Goal: Find specific page/section: Find specific page/section

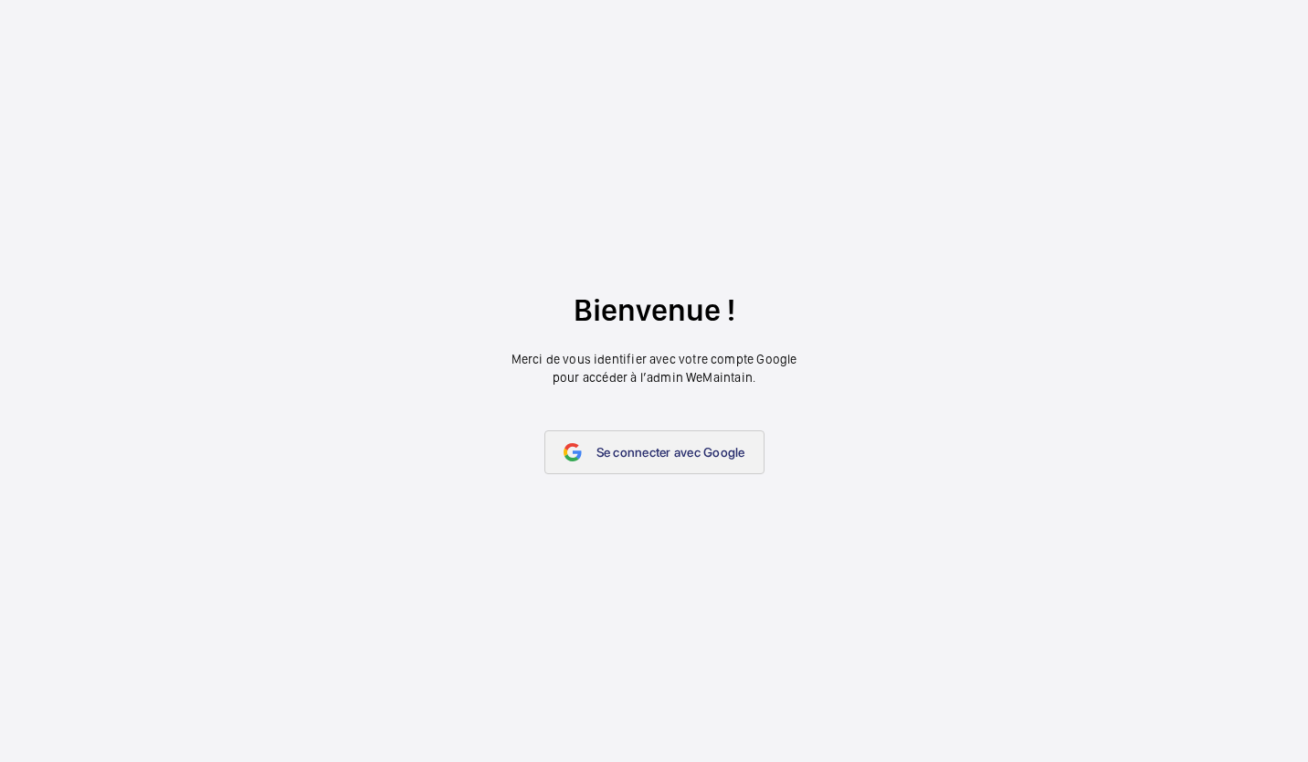
click at [698, 450] on span "Se connecter avec Google" at bounding box center [671, 452] width 149 height 15
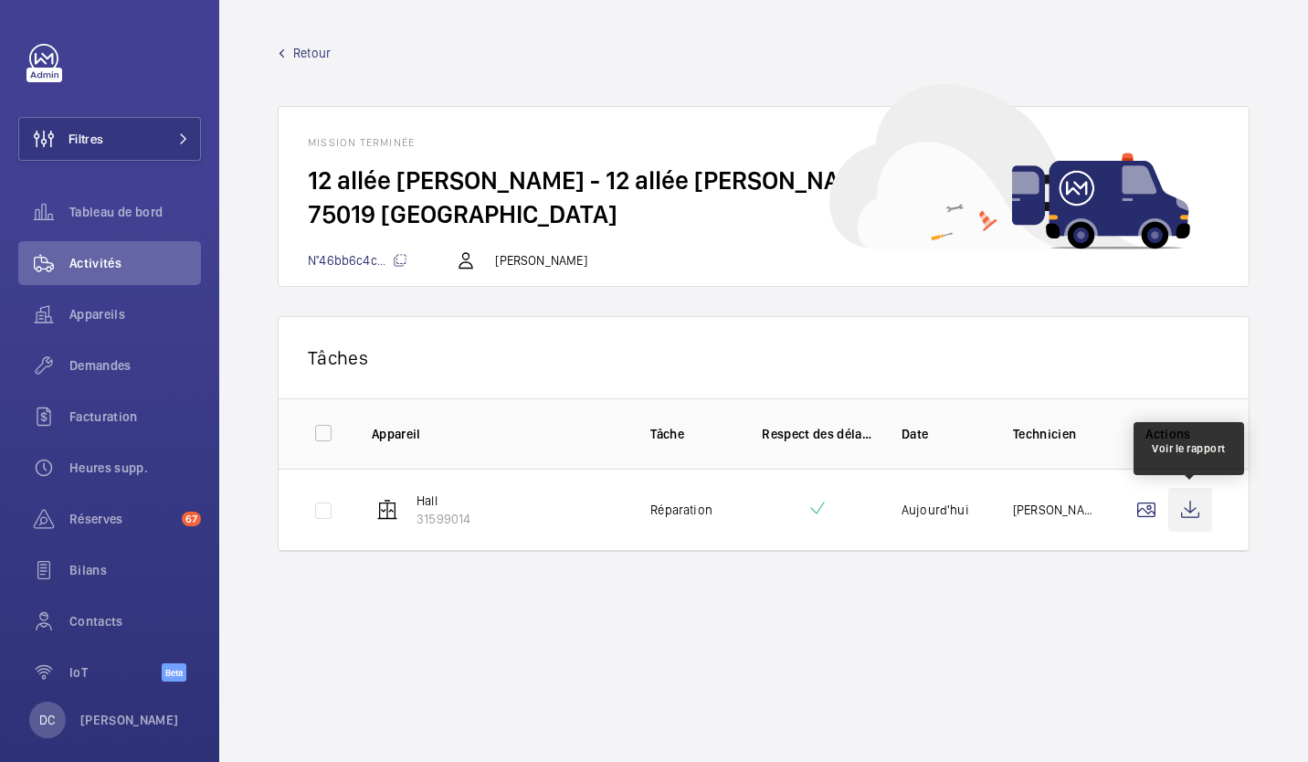
click at [1191, 509] on wm-front-icon-button at bounding box center [1191, 510] width 44 height 44
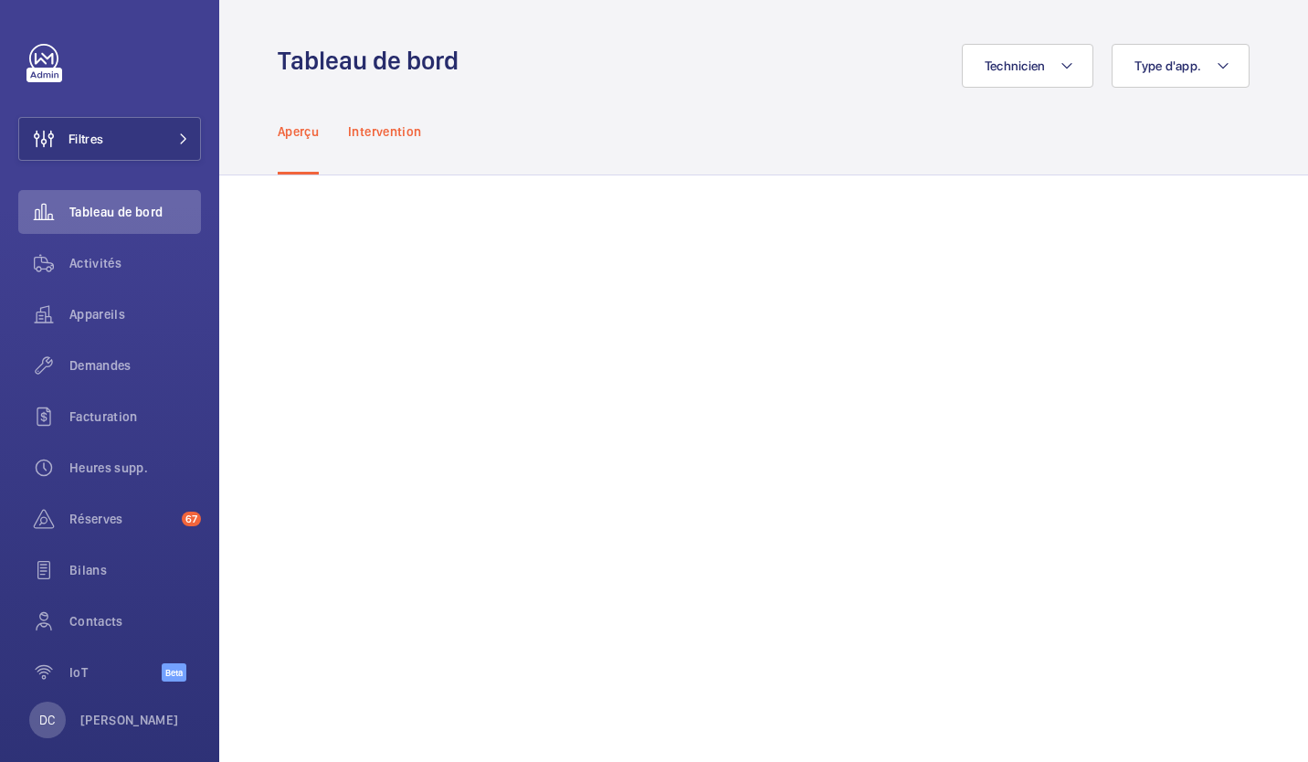
click at [385, 133] on p "Intervention" at bounding box center [384, 131] width 73 height 18
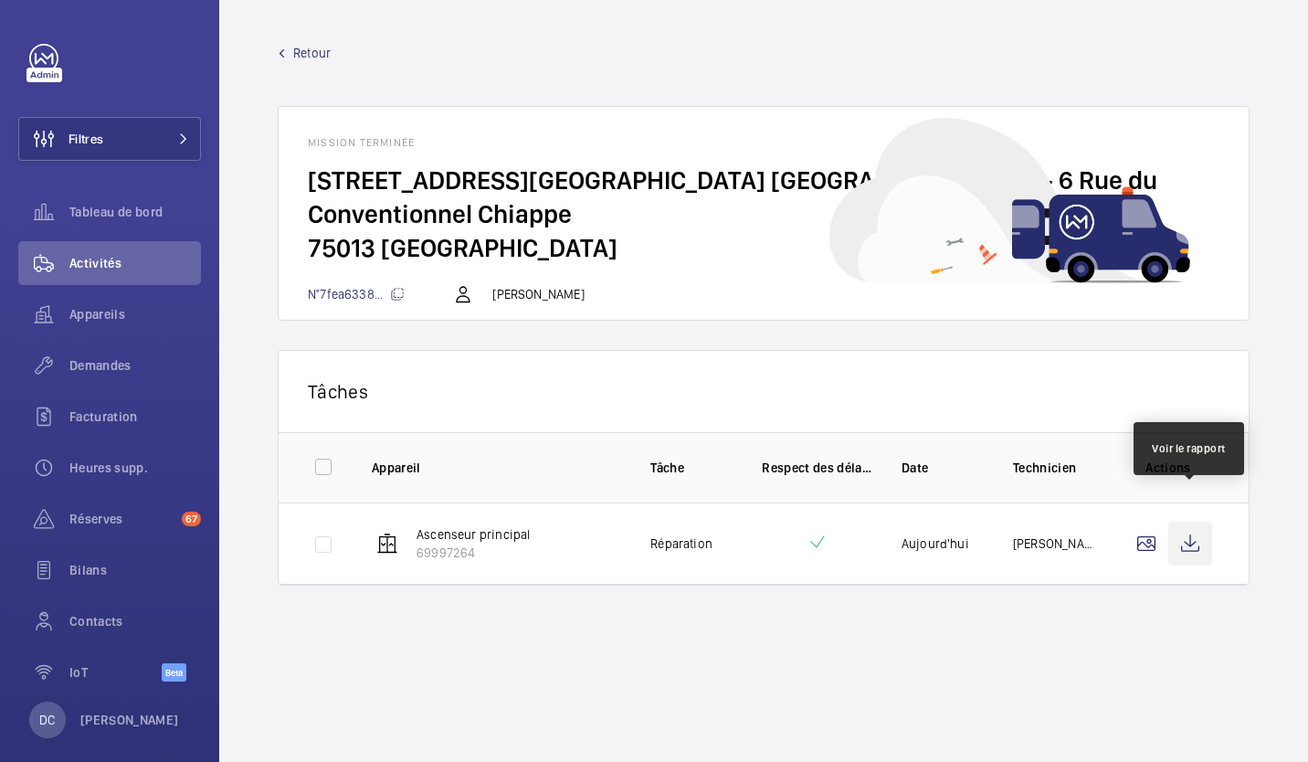
click at [1190, 522] on wm-front-icon-button at bounding box center [1191, 544] width 44 height 44
click at [101, 317] on span "Appareils" at bounding box center [135, 314] width 132 height 18
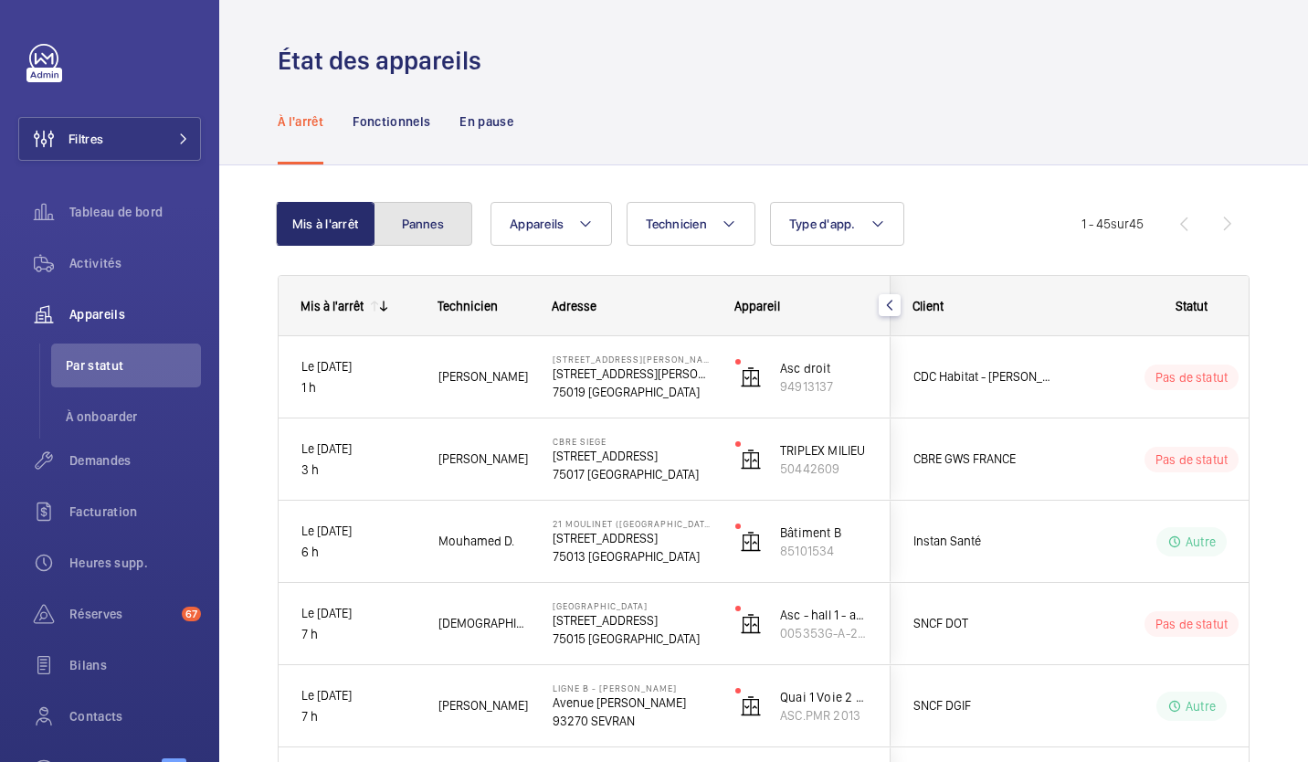
click at [437, 221] on button "Pannes" at bounding box center [423, 224] width 99 height 44
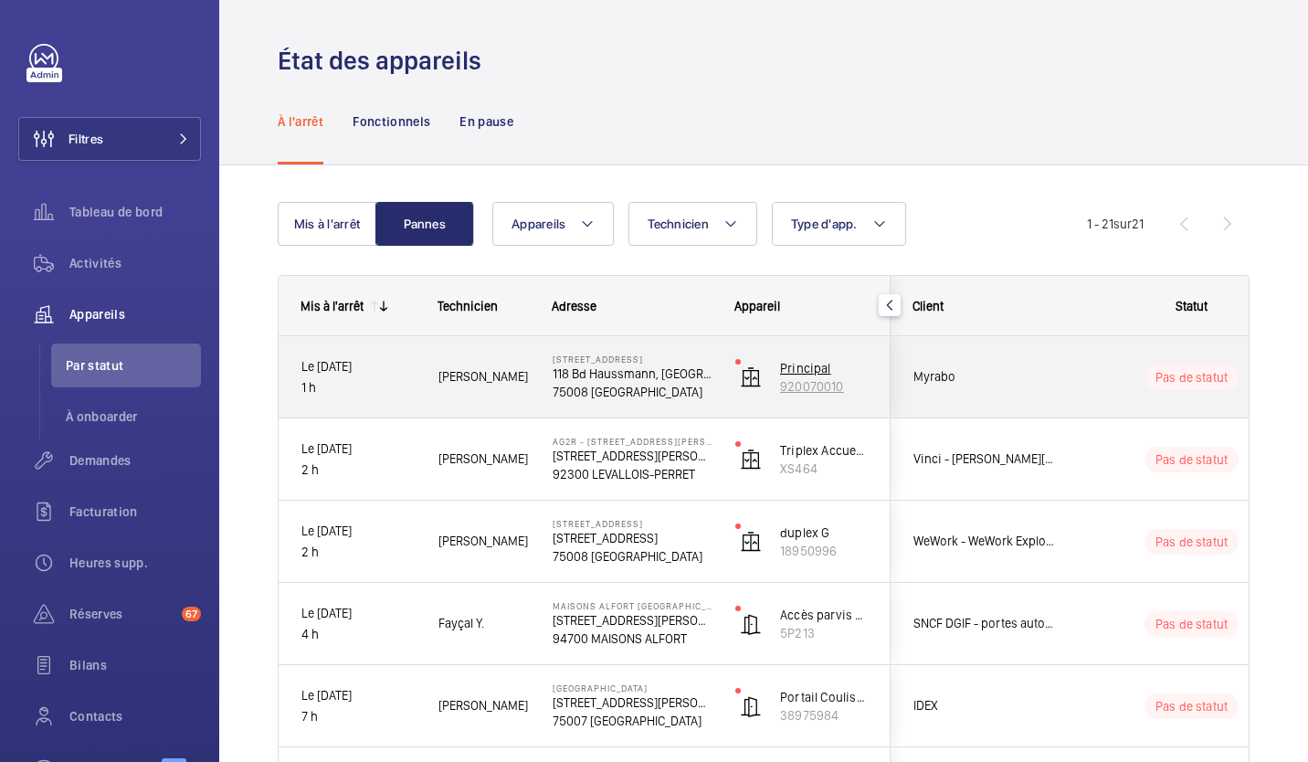
click at [789, 366] on p "Principal" at bounding box center [824, 368] width 88 height 18
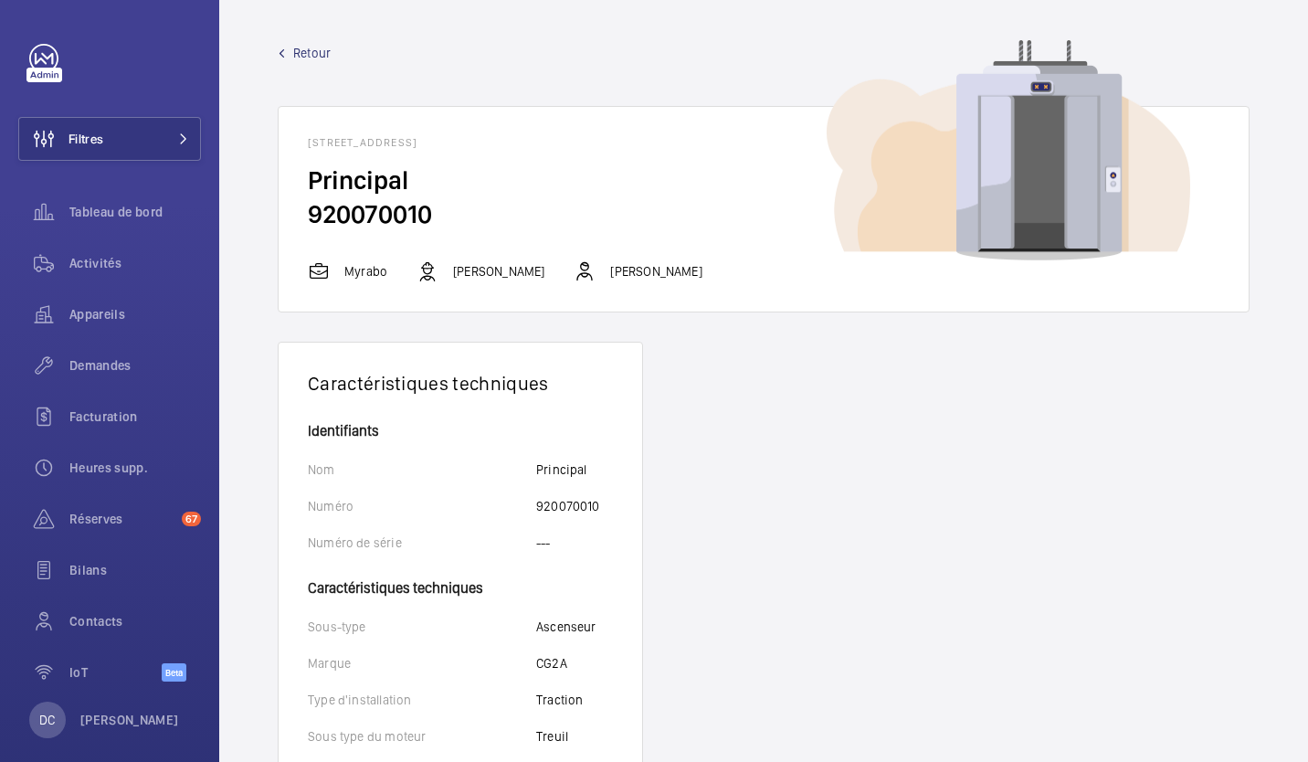
click at [301, 49] on span "Retour" at bounding box center [311, 53] width 37 height 18
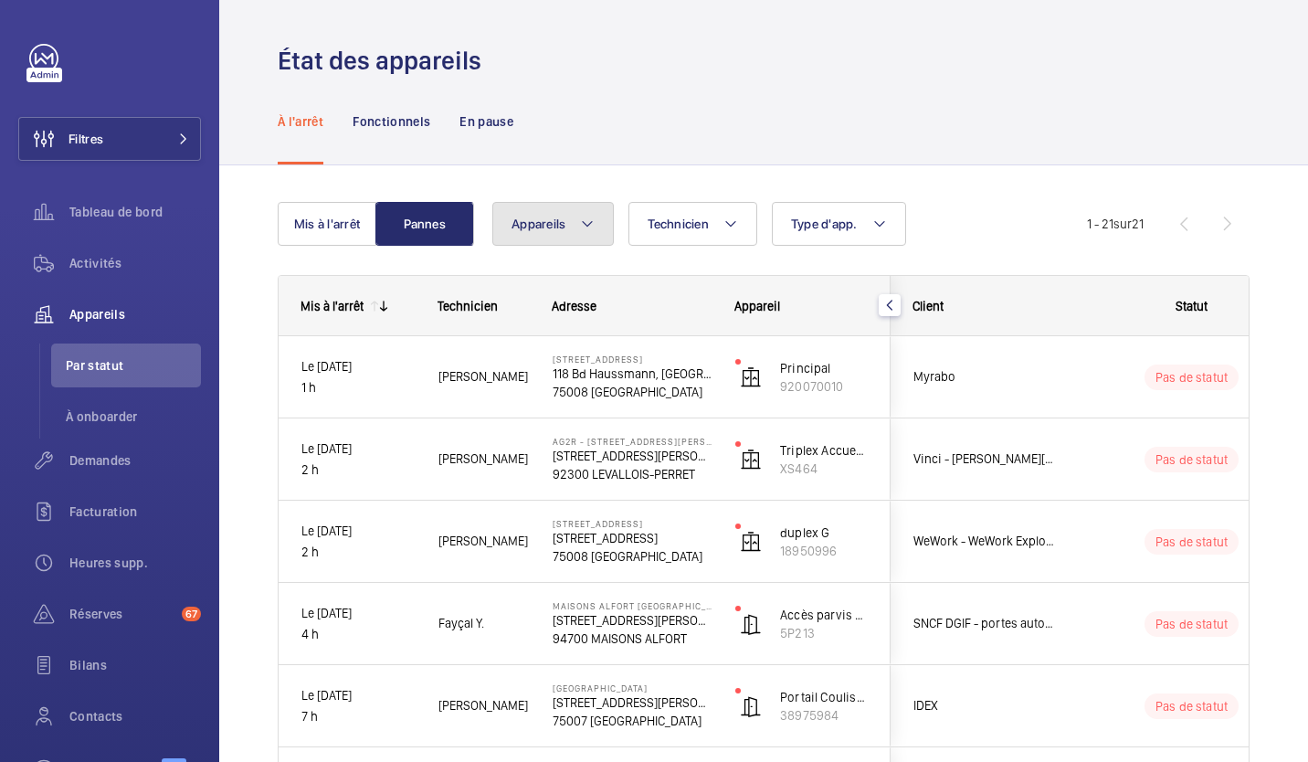
click at [587, 217] on mat-icon at bounding box center [587, 224] width 15 height 22
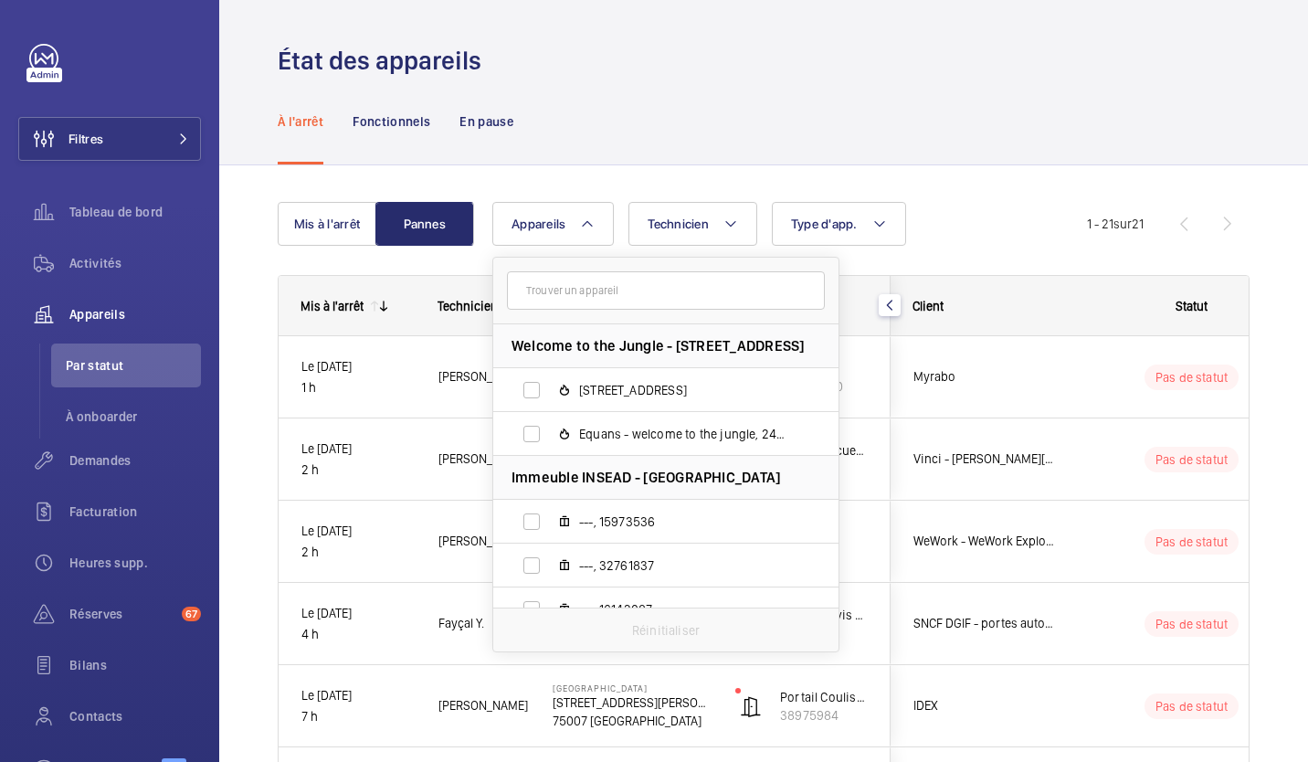
click at [716, 143] on div "À l'arrêt Fonctionnels En pause" at bounding box center [764, 121] width 972 height 87
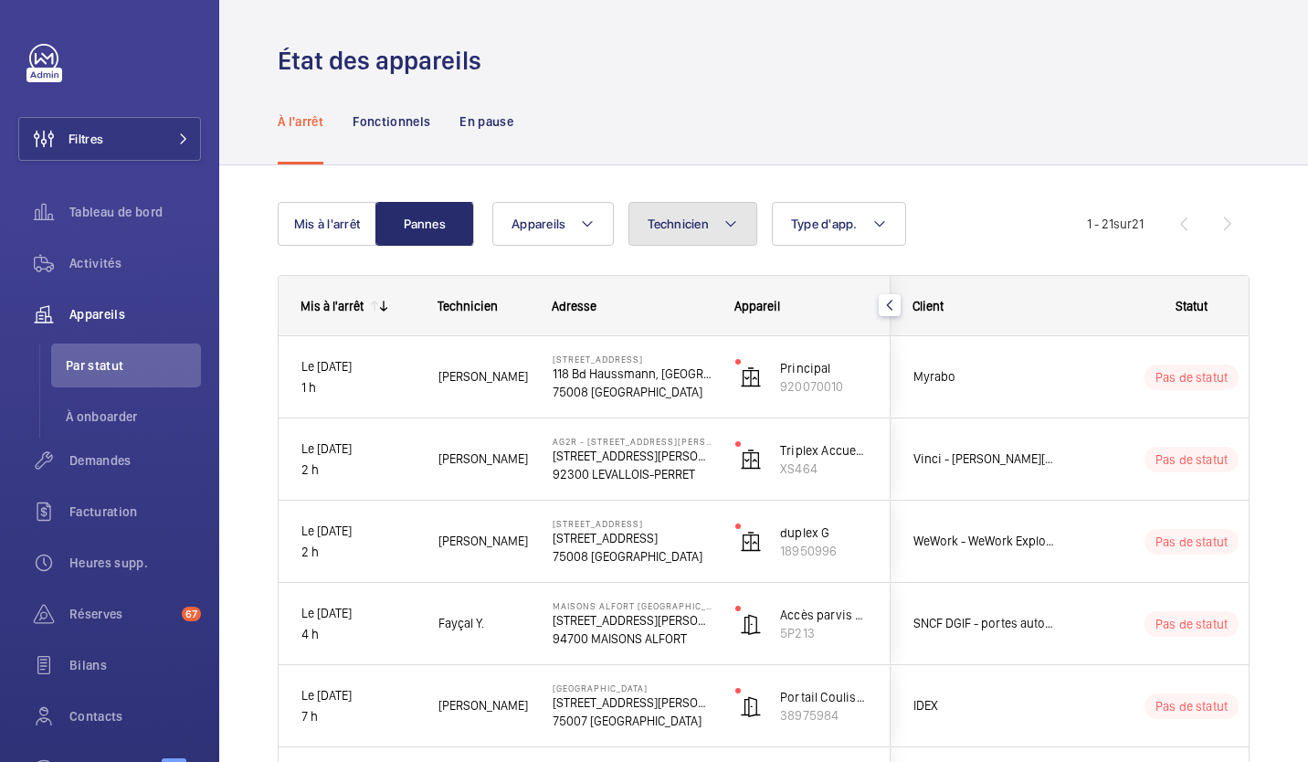
click at [729, 223] on mat-icon at bounding box center [731, 224] width 15 height 22
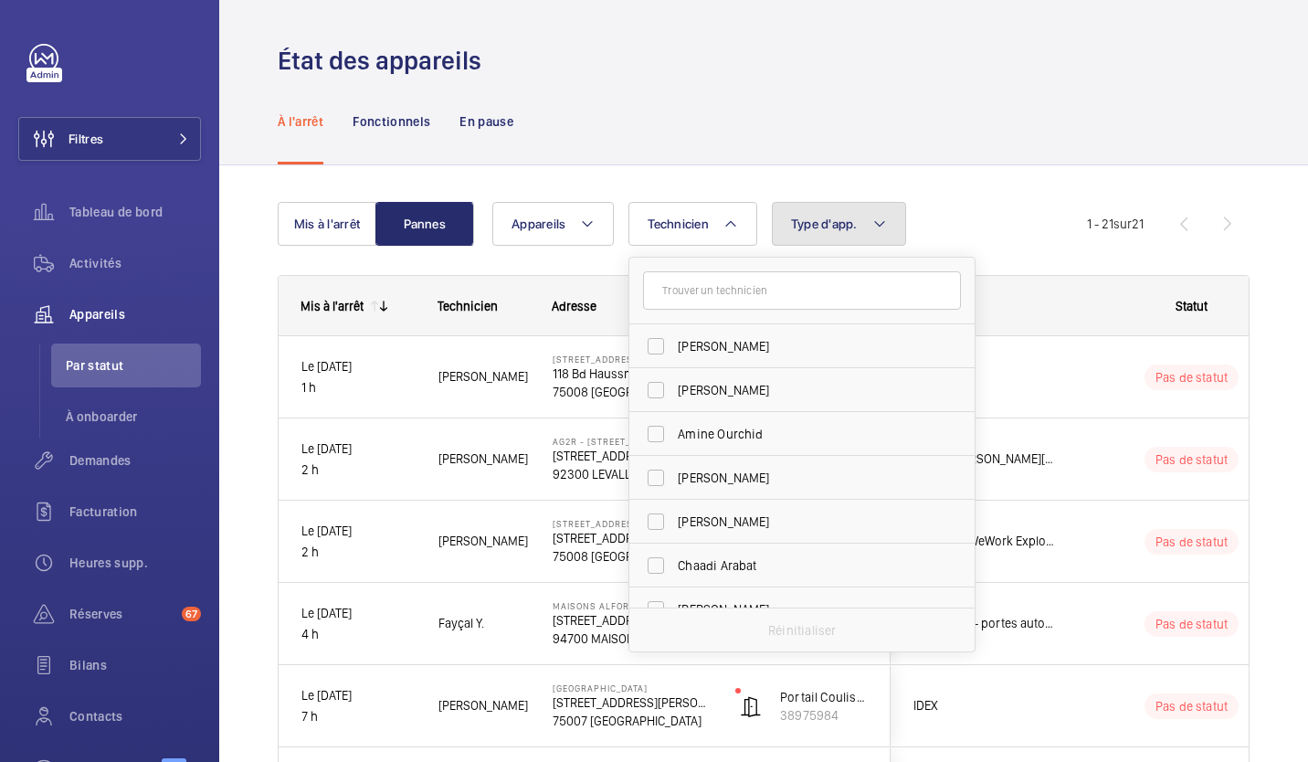
click at [883, 227] on mat-icon at bounding box center [880, 224] width 15 height 22
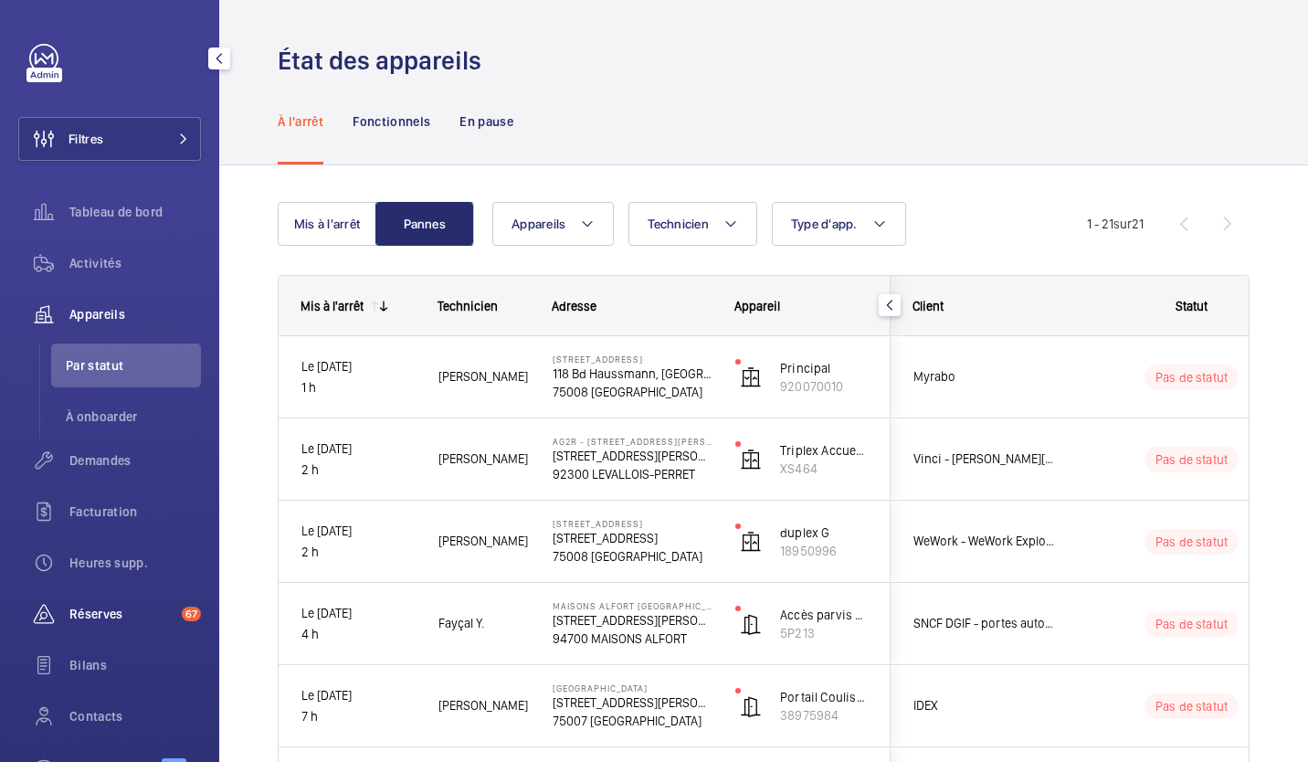
click at [122, 609] on span "Réserves" at bounding box center [121, 614] width 105 height 18
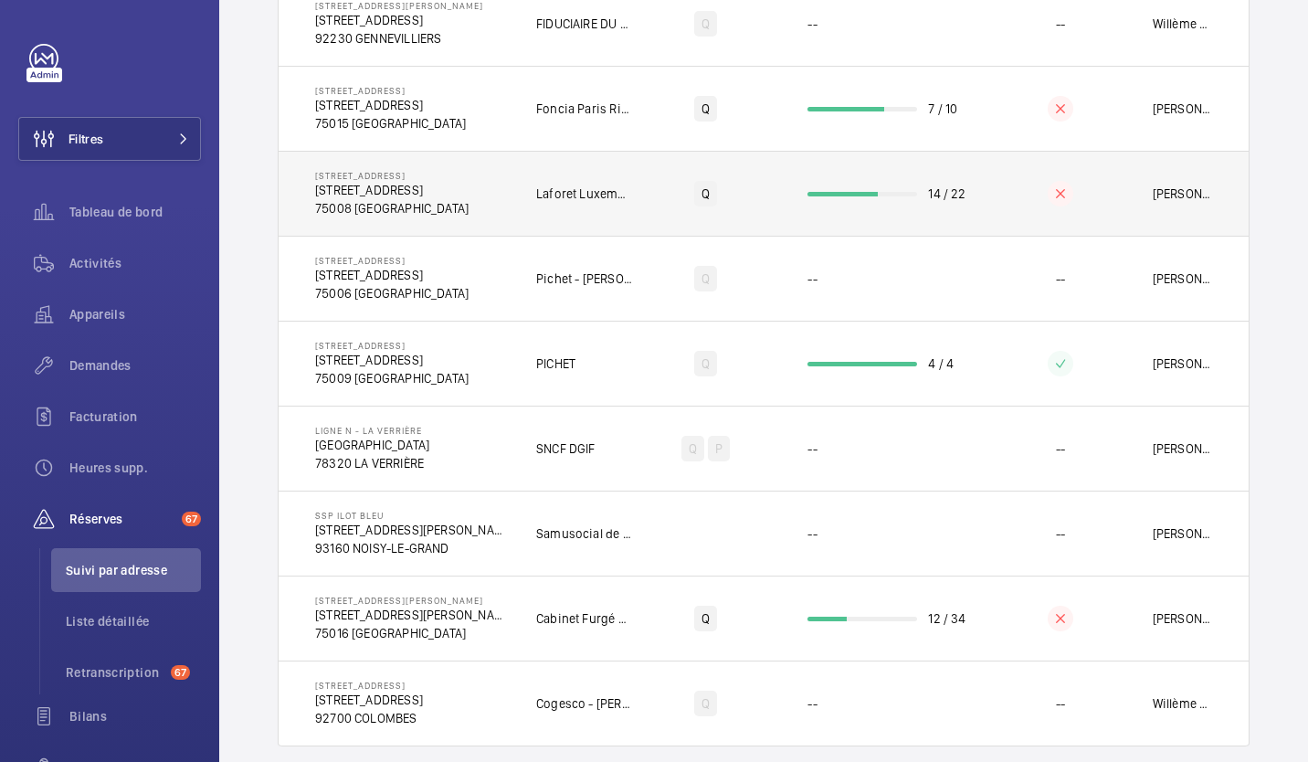
scroll to position [407, 0]
